Goal: Navigation & Orientation: Find specific page/section

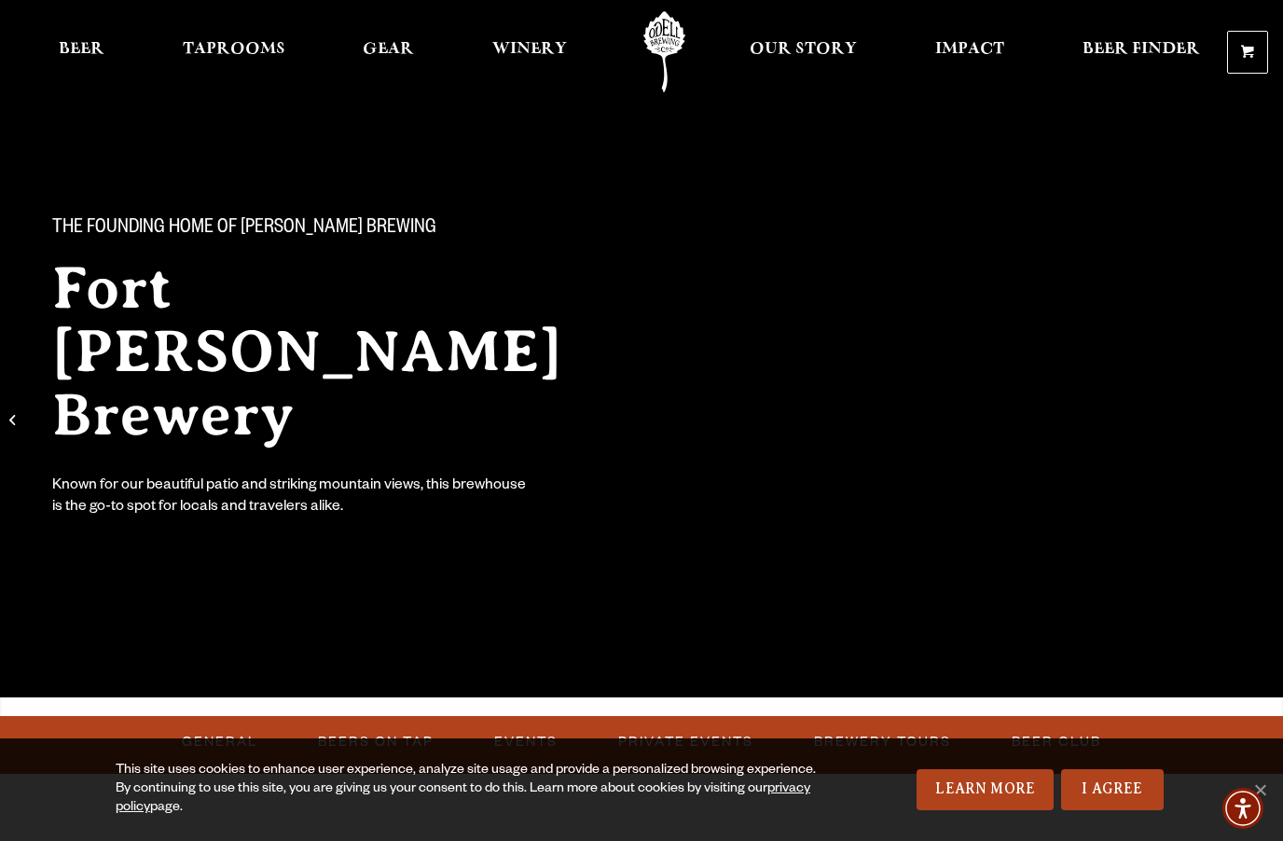
scroll to position [34, 0]
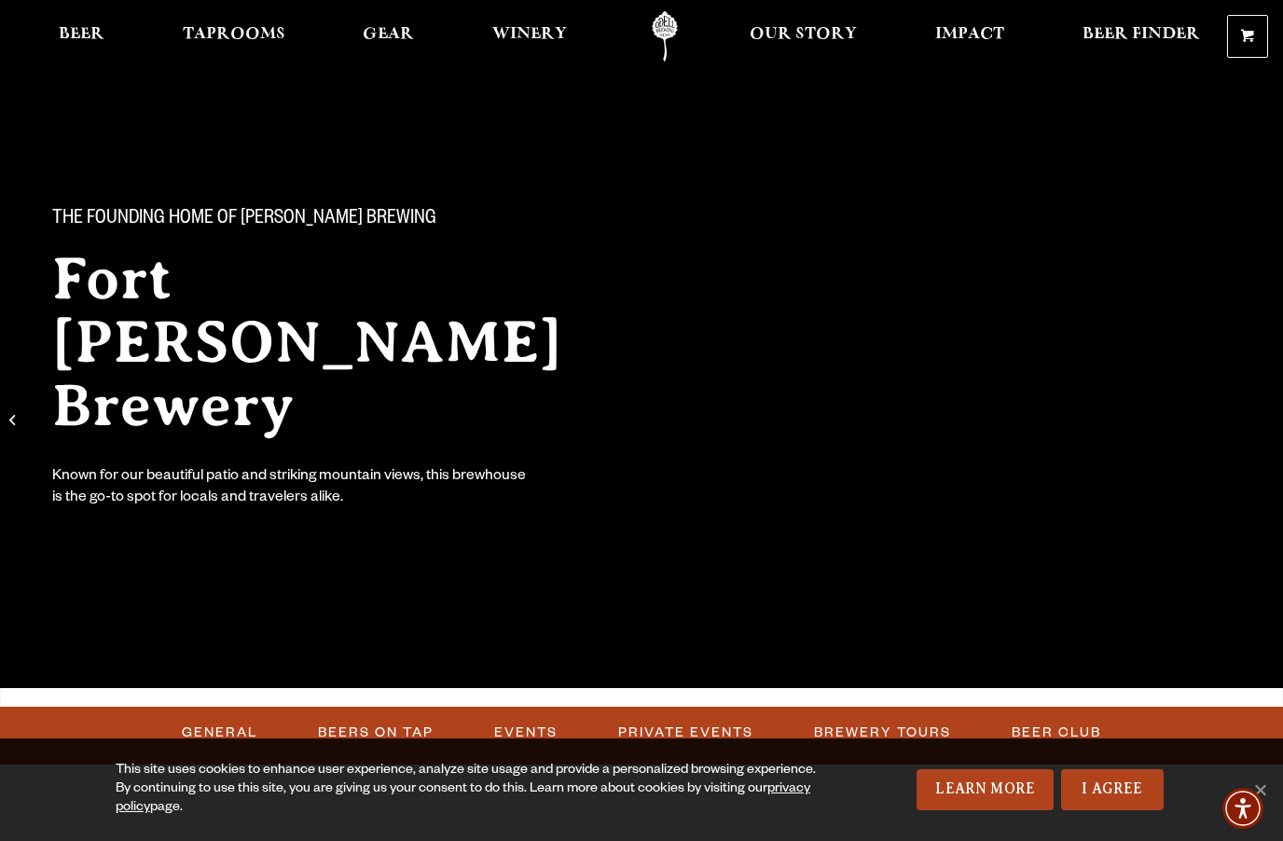
click at [204, 34] on span "Taprooms" at bounding box center [234, 34] width 103 height 15
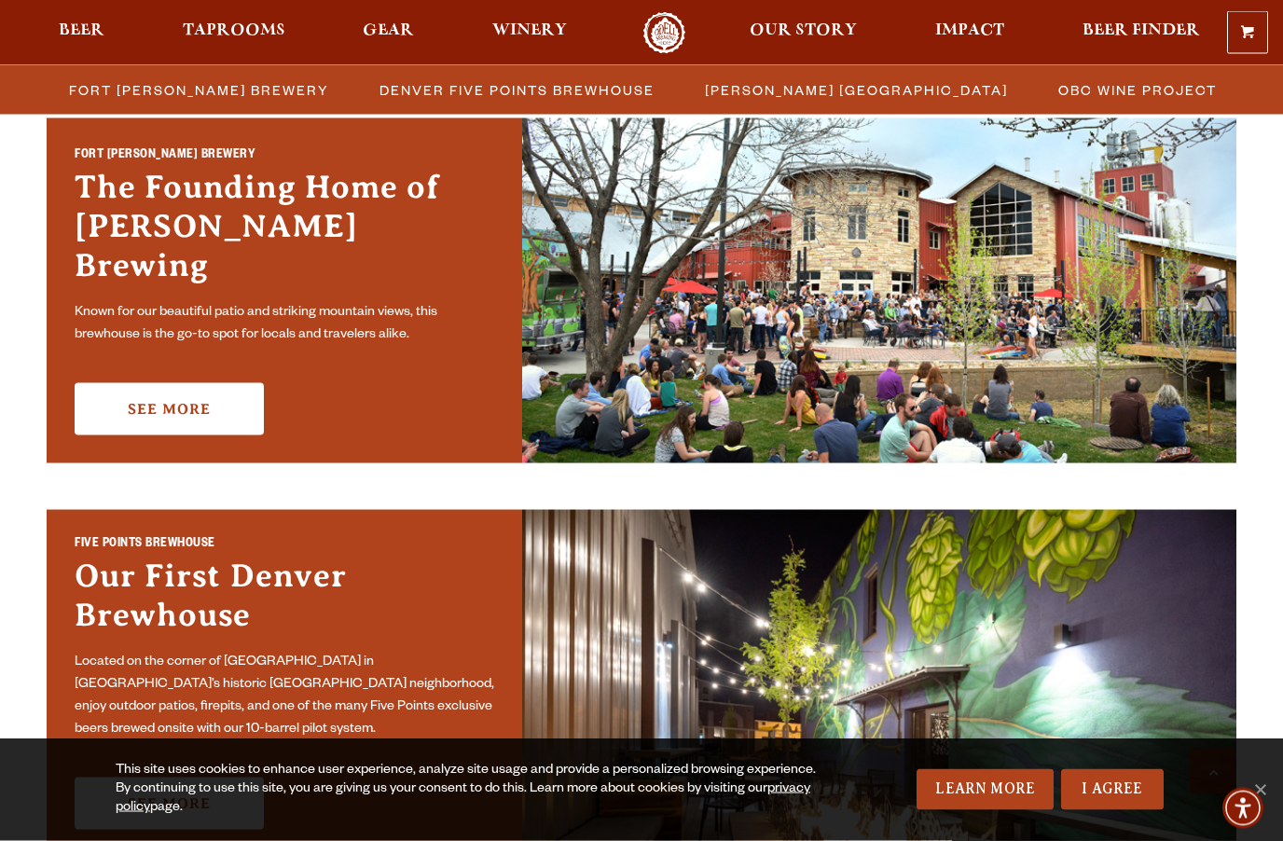
scroll to position [584, 0]
click at [155, 384] on link "See More" at bounding box center [169, 408] width 189 height 52
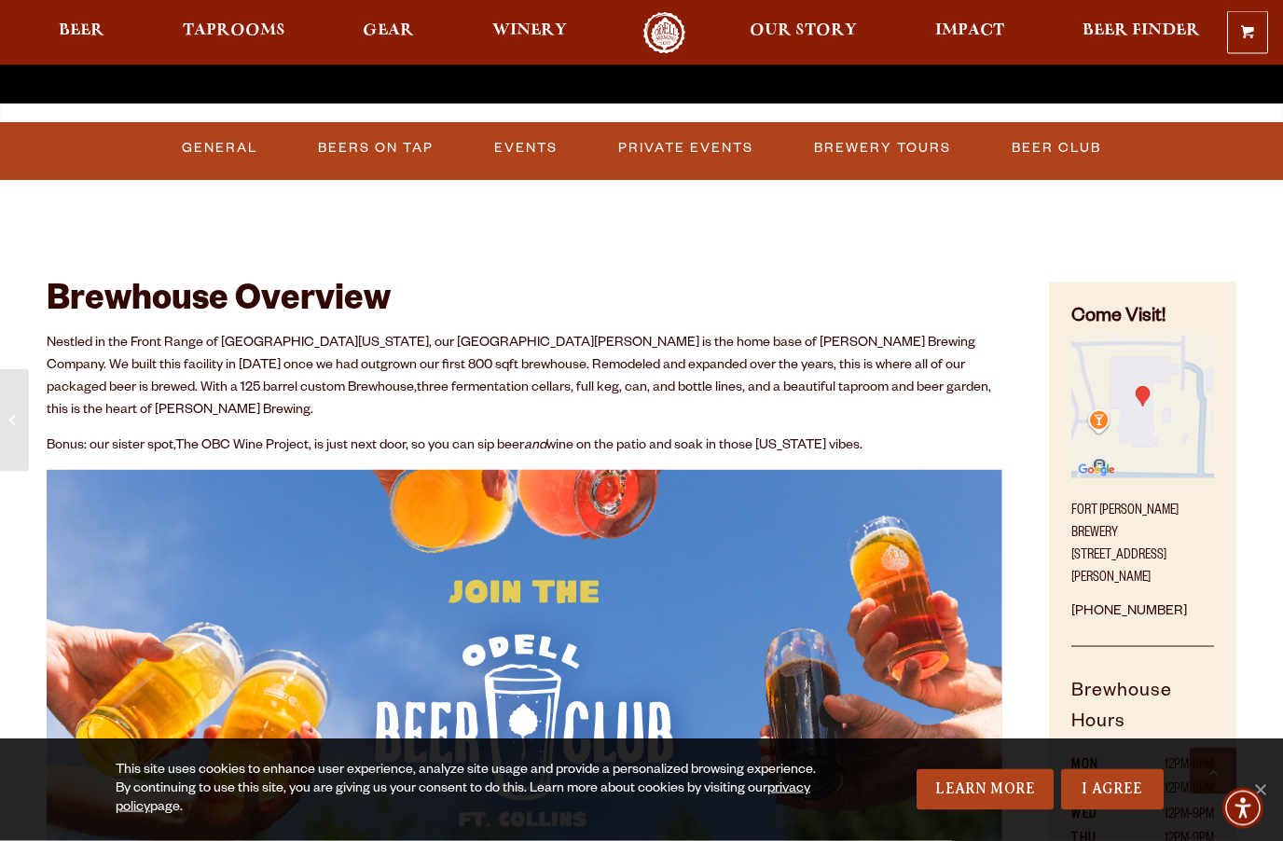
scroll to position [625, 0]
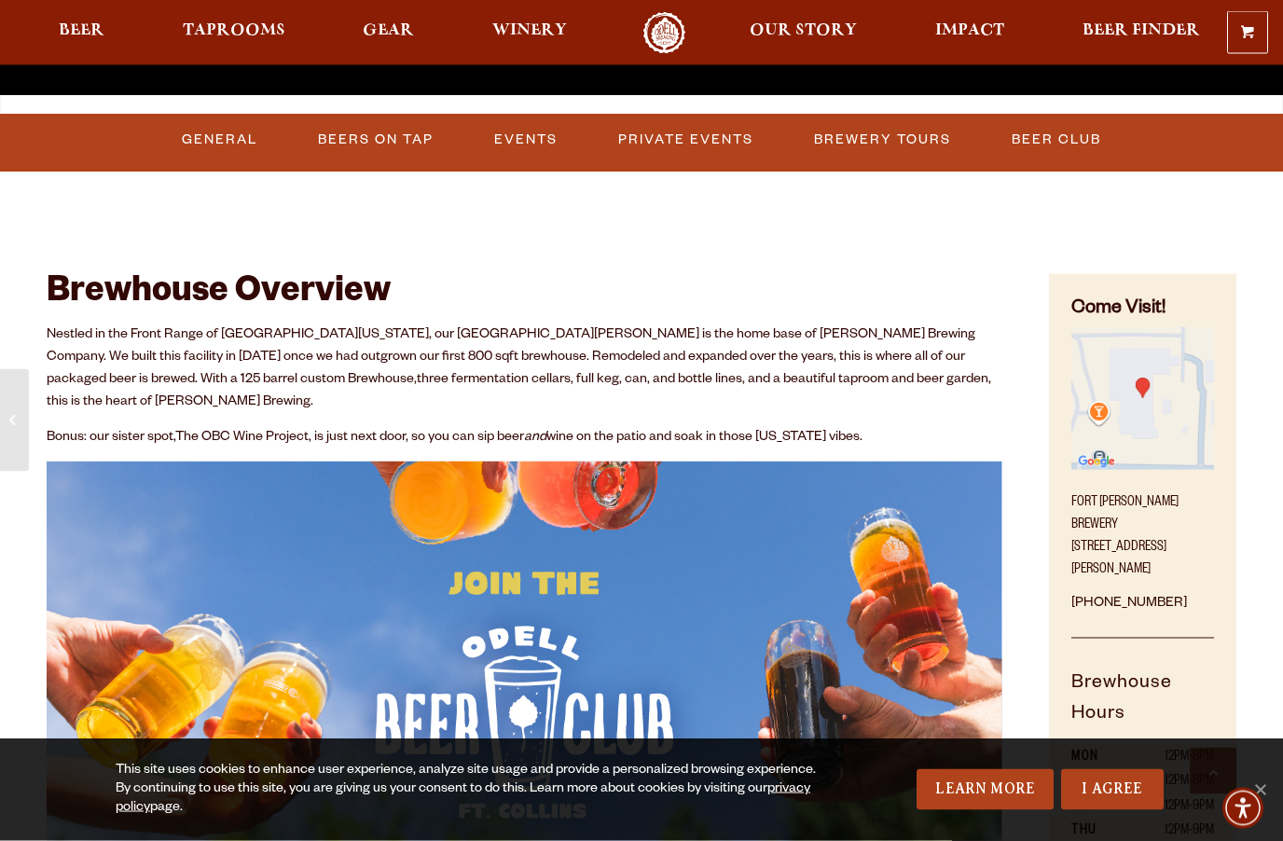
click at [914, 129] on link "Brewery Tours" at bounding box center [882, 140] width 152 height 43
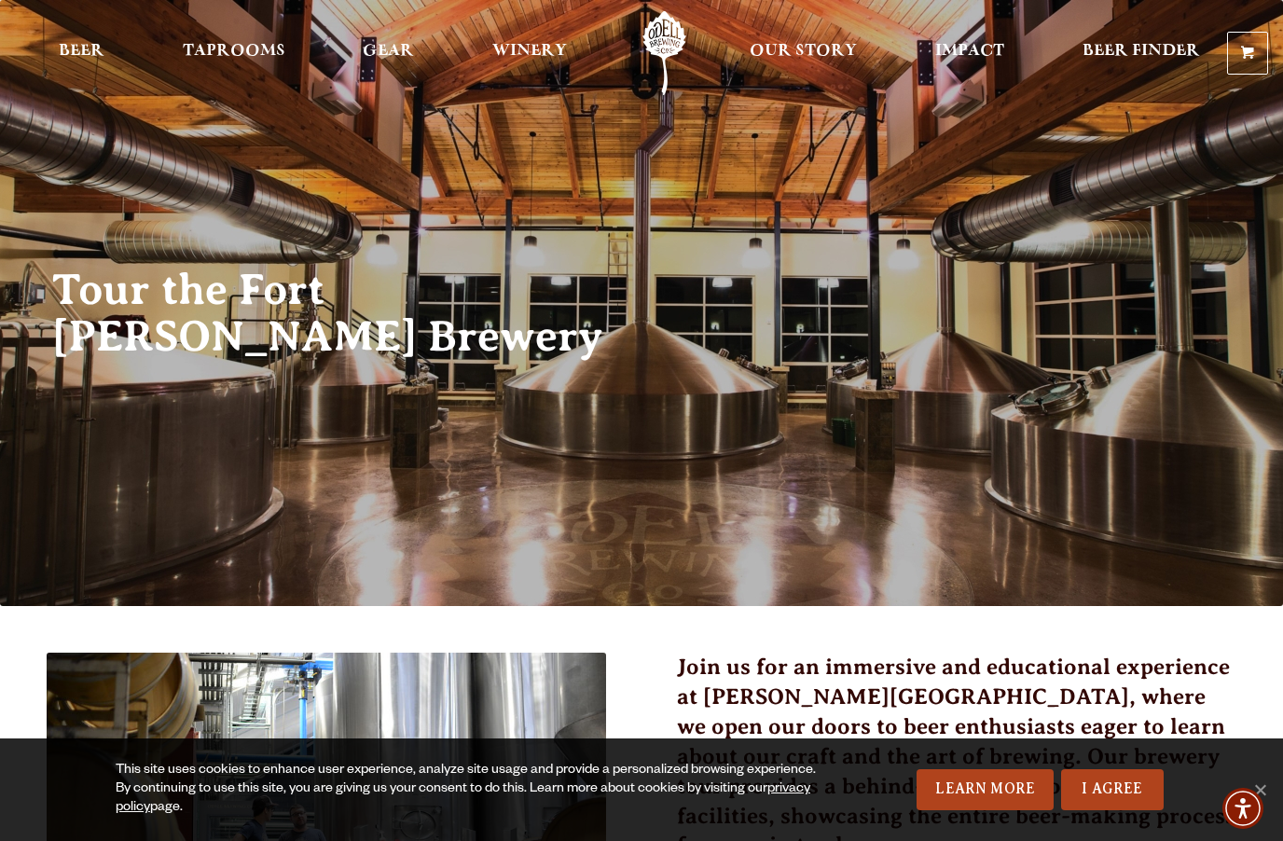
click at [74, 59] on span "Beer" at bounding box center [82, 51] width 46 height 15
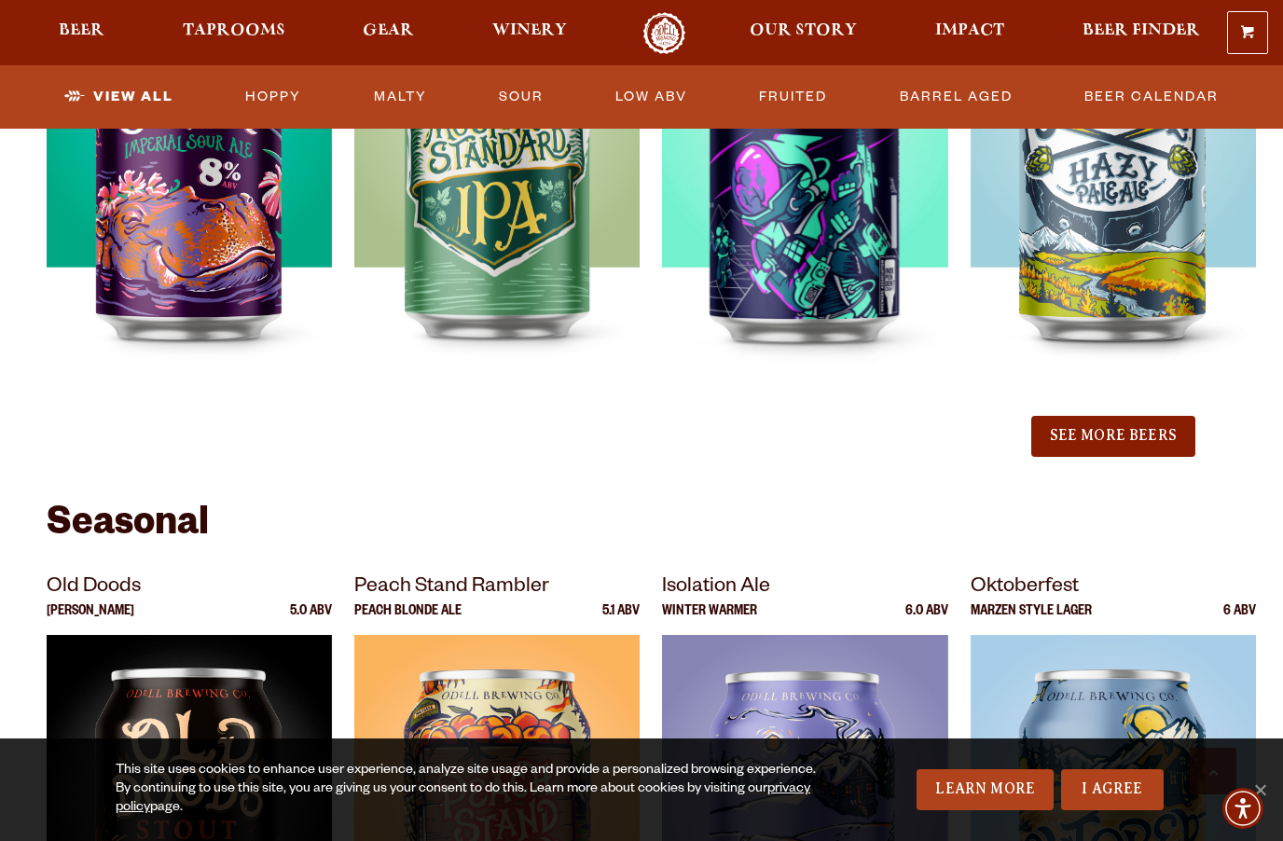
scroll to position [1971, 0]
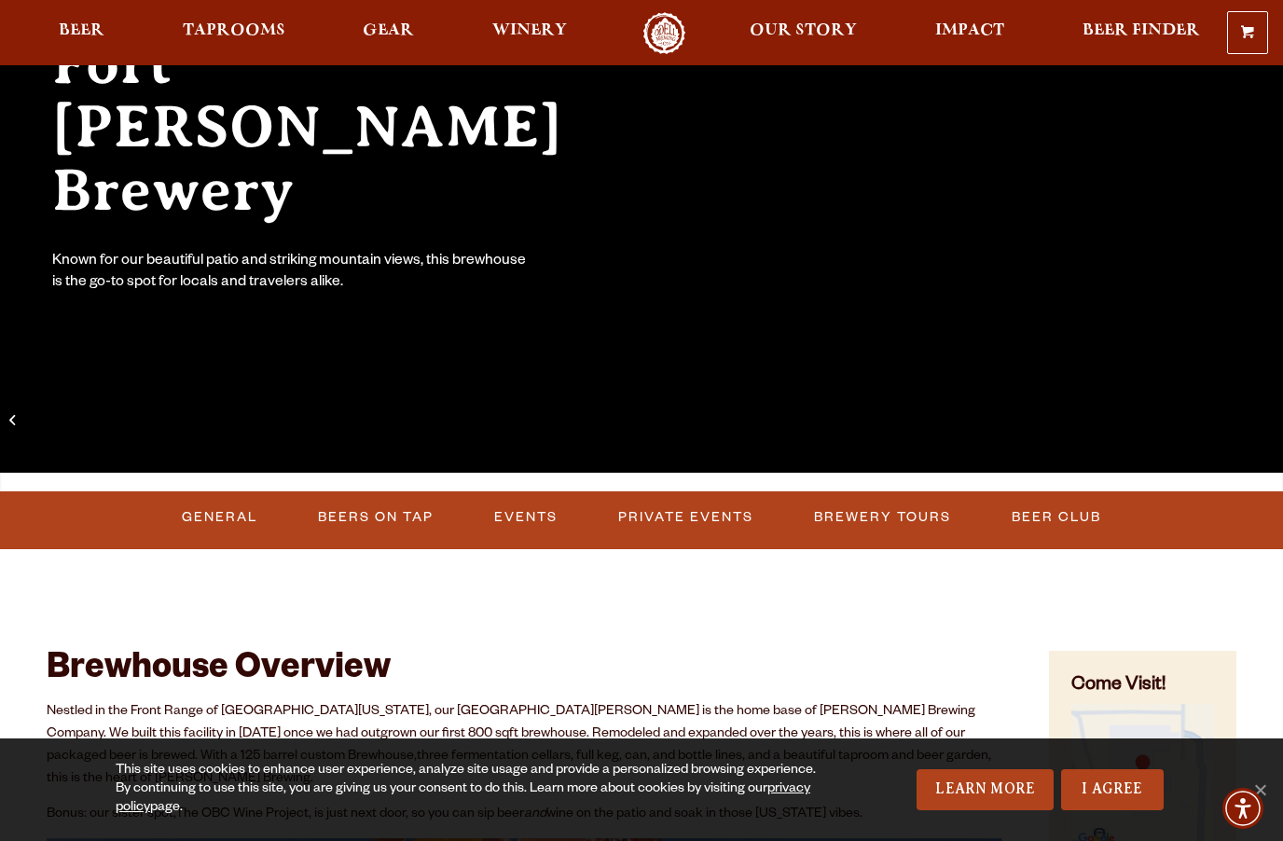
scroll to position [247, 0]
